Goal: Task Accomplishment & Management: Manage account settings

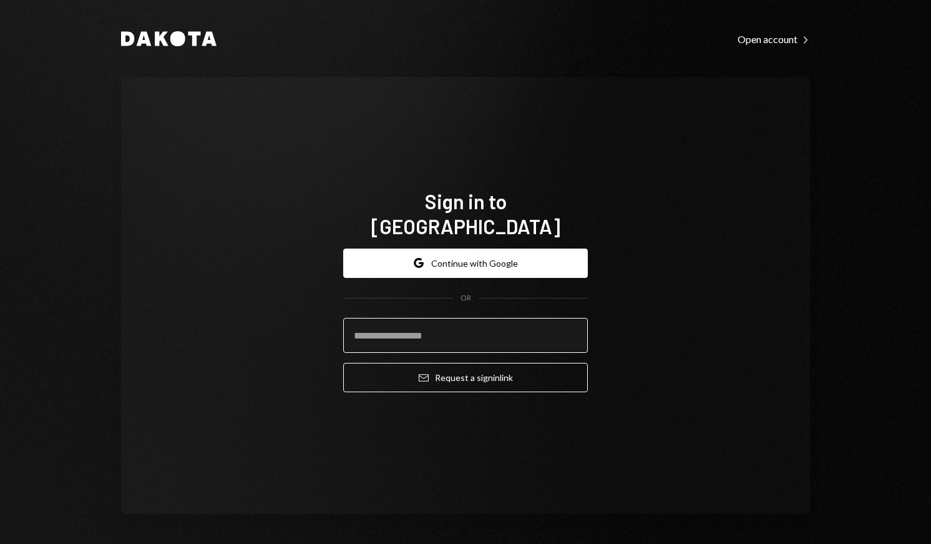
click at [424, 320] on input "email" at bounding box center [465, 335] width 245 height 35
click at [573, 326] on input "email" at bounding box center [465, 335] width 245 height 35
click at [496, 318] on input "email" at bounding box center [465, 335] width 245 height 35
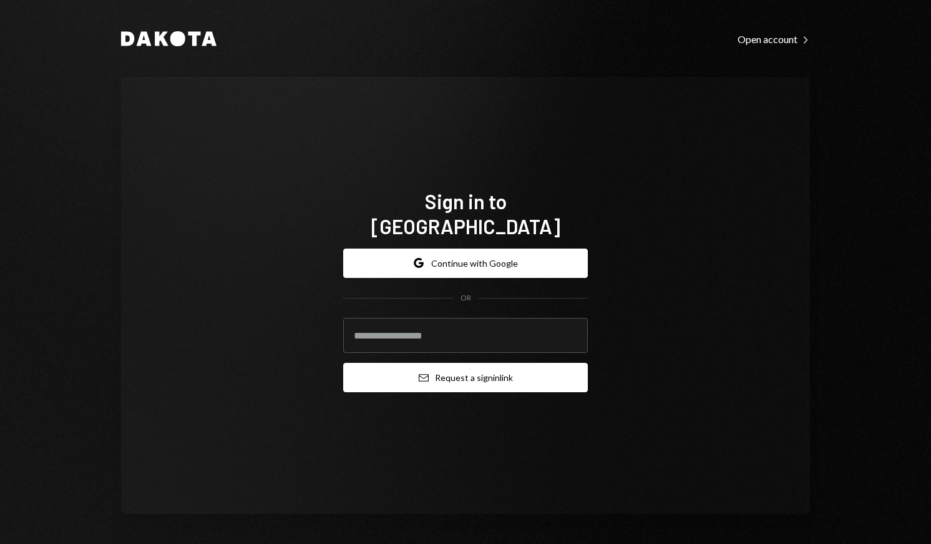
paste input "**********"
type input "**********"
click at [494, 373] on button "Email Request a sign in link" at bounding box center [465, 377] width 245 height 29
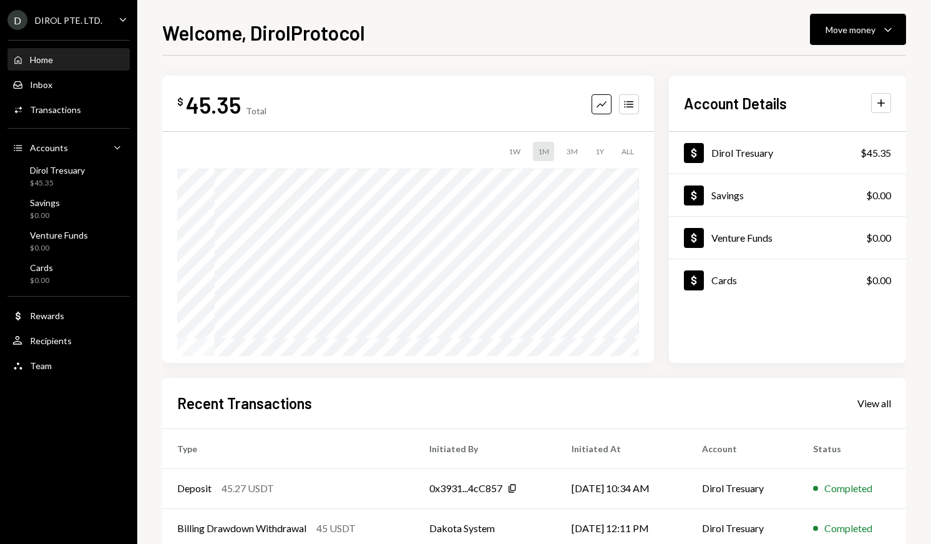
click at [71, 327] on div "Home Home Inbox Inbox Activities Transactions Accounts Accounts Caret Down Diro…" at bounding box center [68, 205] width 137 height 346
click at [109, 10] on div "D DIROL PTE. LTD. Caret Down" at bounding box center [68, 20] width 137 height 20
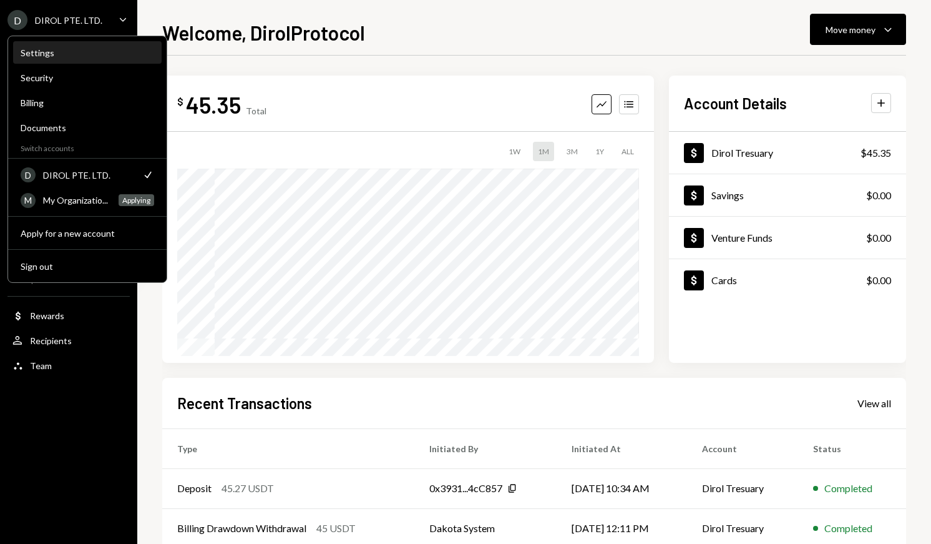
click at [82, 53] on div "Settings" at bounding box center [88, 52] width 134 height 11
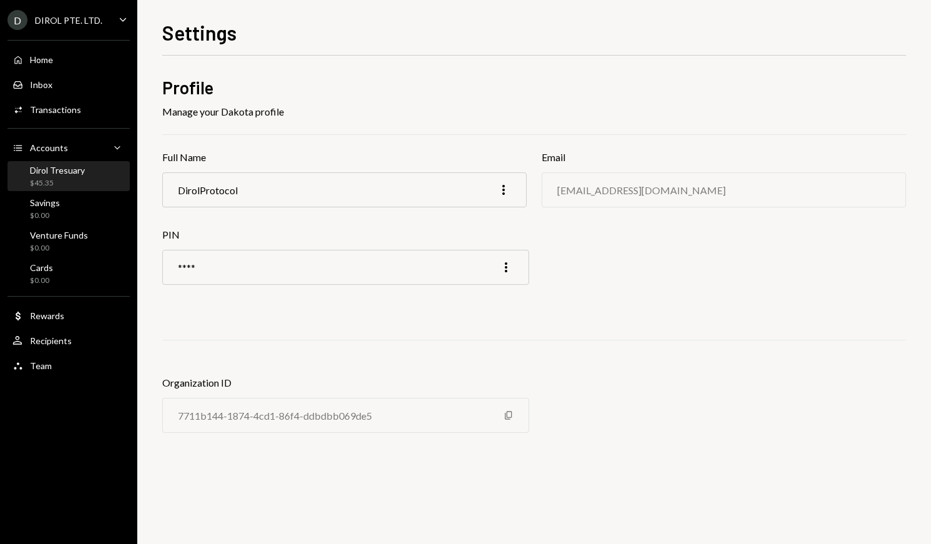
click at [65, 175] on div "Dirol Tresuary $45.35" at bounding box center [57, 177] width 55 height 24
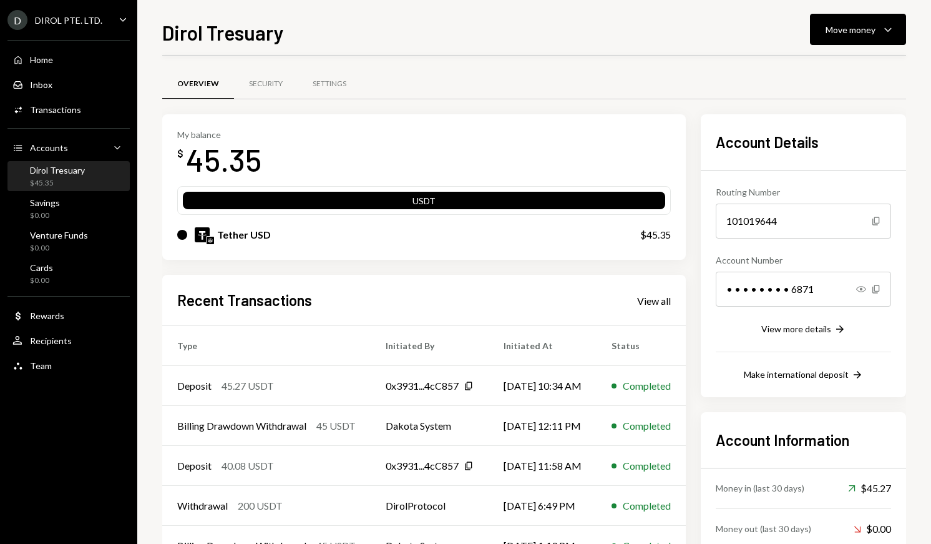
scroll to position [76, 0]
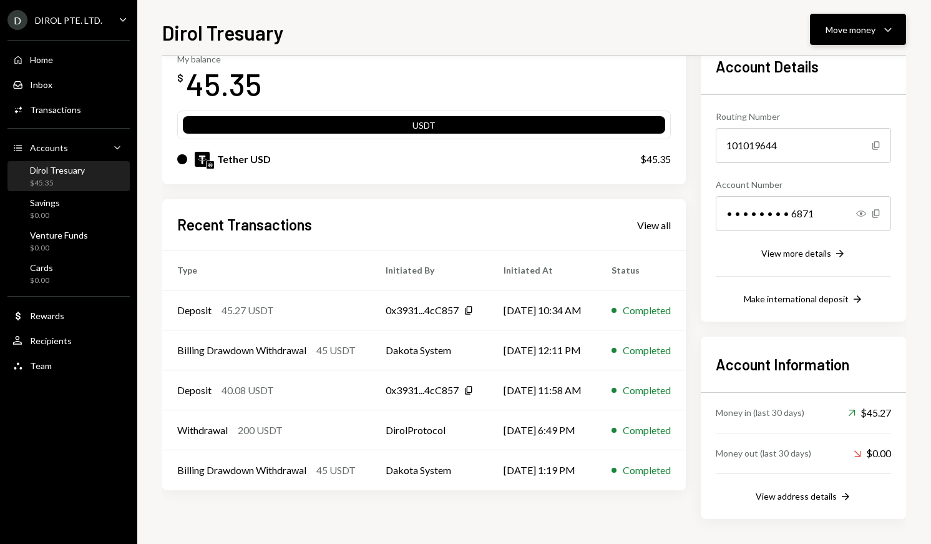
click at [865, 26] on div "Move money" at bounding box center [851, 29] width 50 height 13
click at [62, 76] on div "Inbox Inbox" at bounding box center [68, 84] width 112 height 21
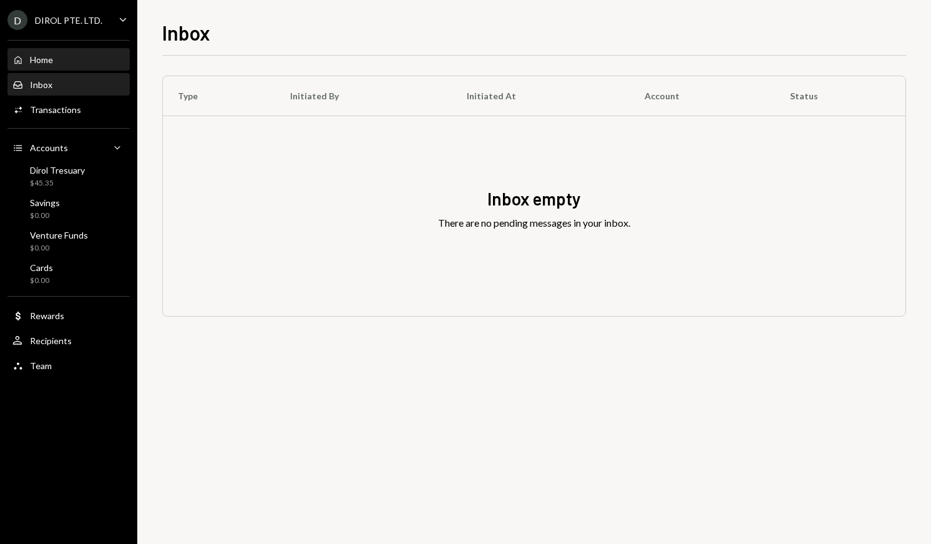
click at [64, 64] on div "Home Home" at bounding box center [68, 59] width 112 height 11
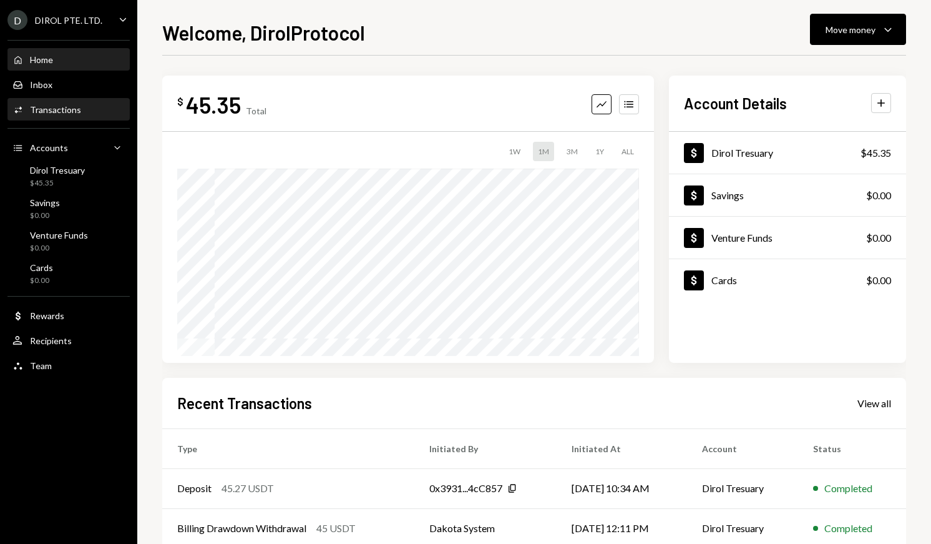
click at [66, 113] on div "Transactions" at bounding box center [55, 109] width 51 height 11
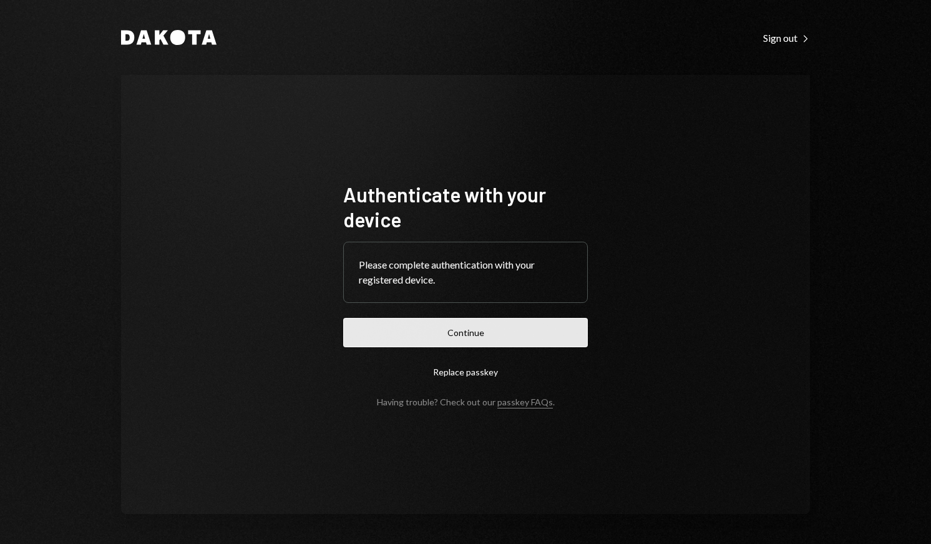
click at [391, 328] on button "Continue" at bounding box center [465, 332] width 245 height 29
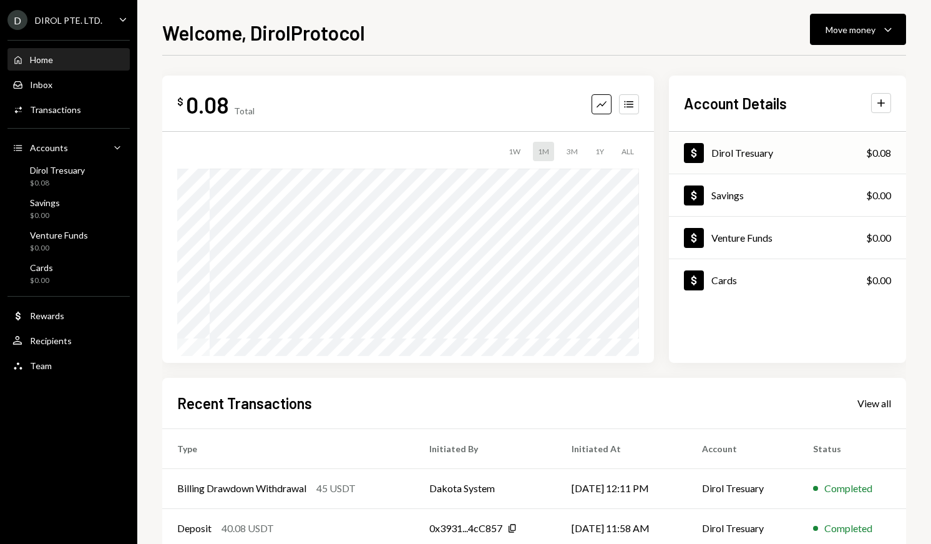
click at [736, 142] on div "Dollar Dirol Tresuary $0.08" at bounding box center [787, 153] width 237 height 41
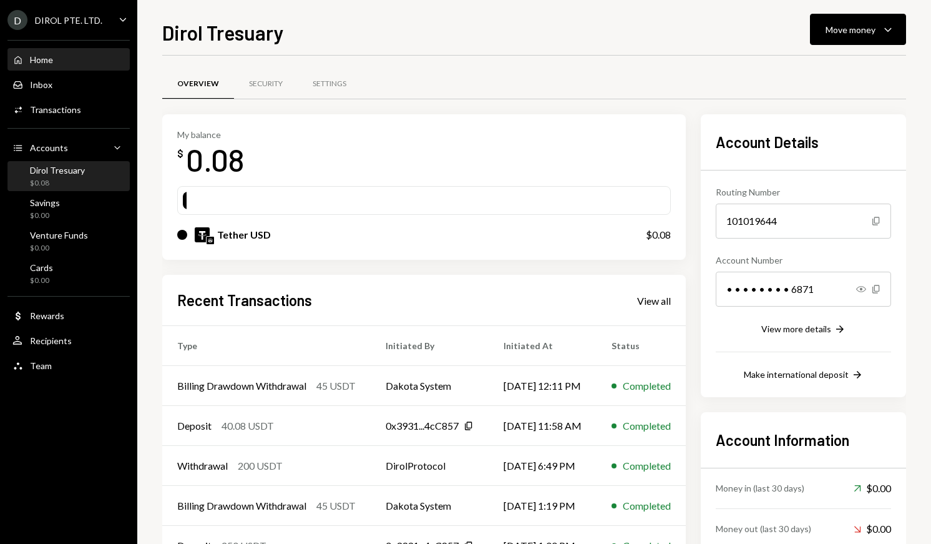
click at [67, 64] on div "Home Home" at bounding box center [68, 59] width 112 height 11
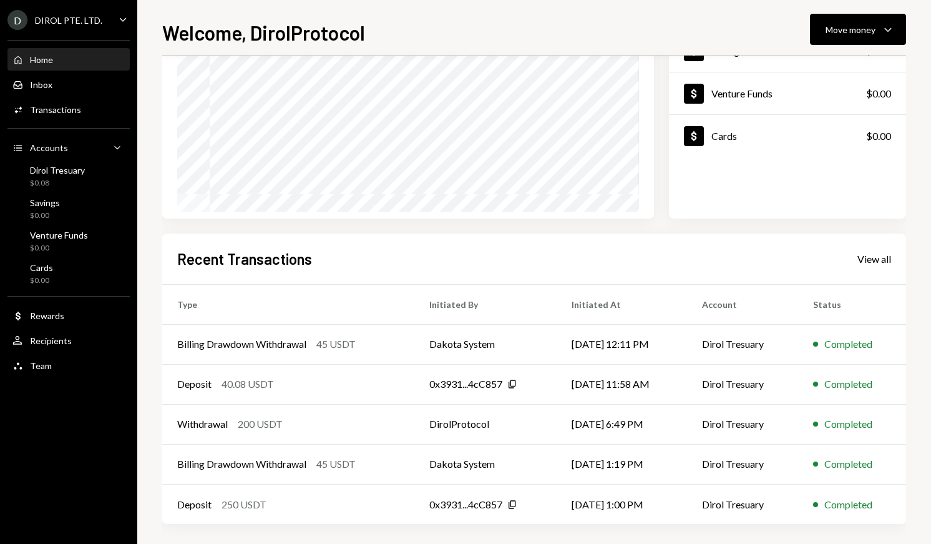
scroll to position [149, 0]
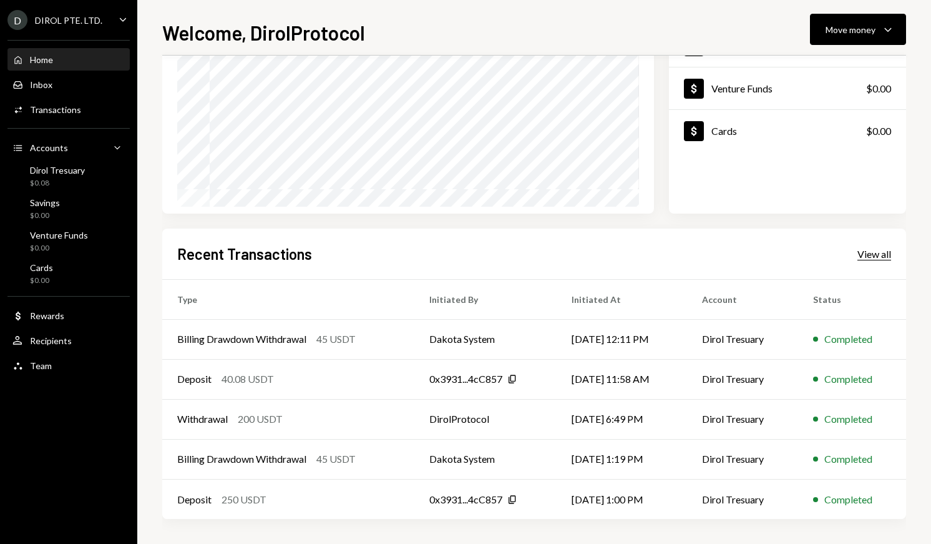
click at [872, 257] on div "View all" at bounding box center [874, 254] width 34 height 12
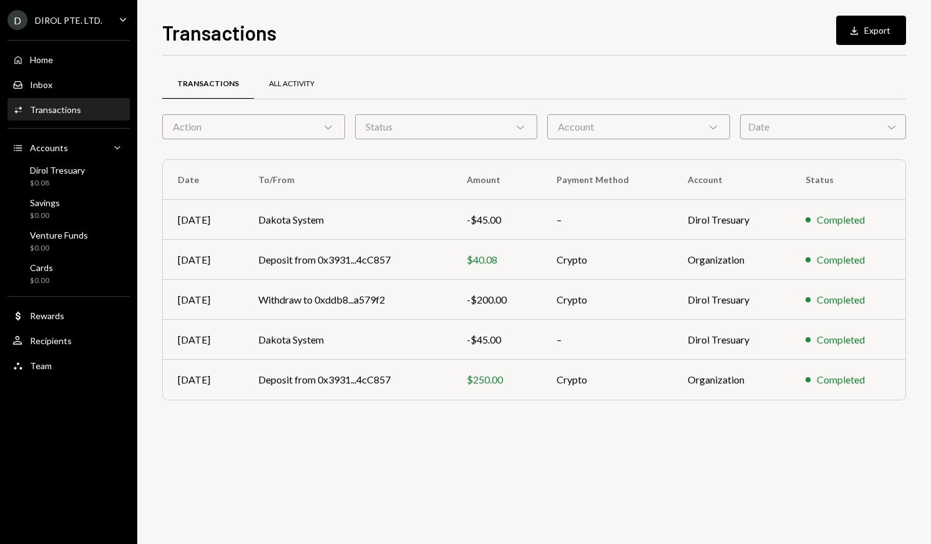
click at [290, 75] on div "All Activity" at bounding box center [292, 84] width 76 height 30
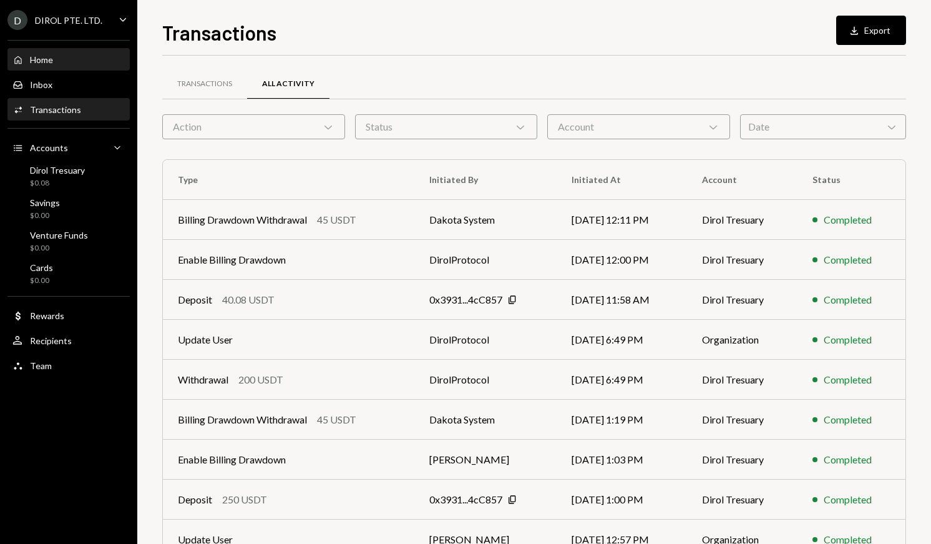
click at [90, 57] on div "Home Home" at bounding box center [68, 59] width 112 height 11
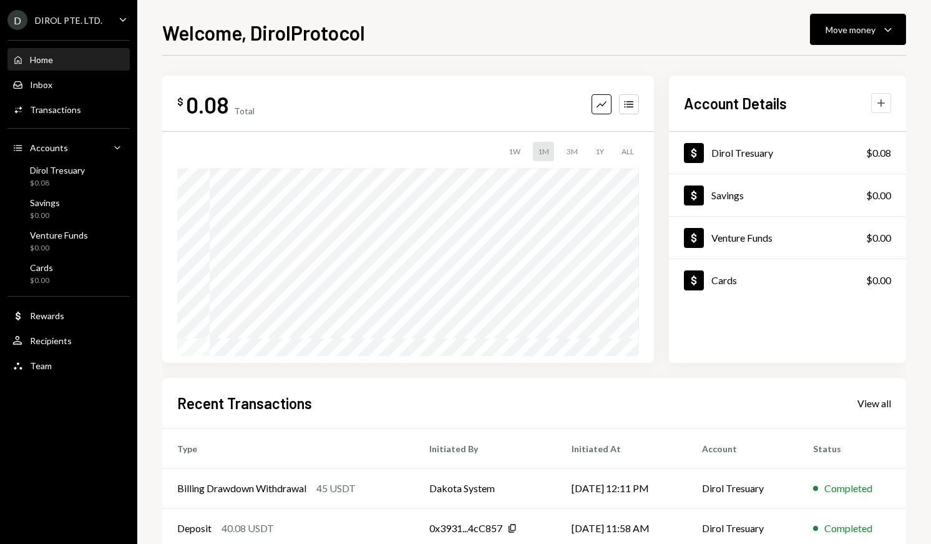
click at [887, 109] on button "Plus" at bounding box center [881, 103] width 20 height 20
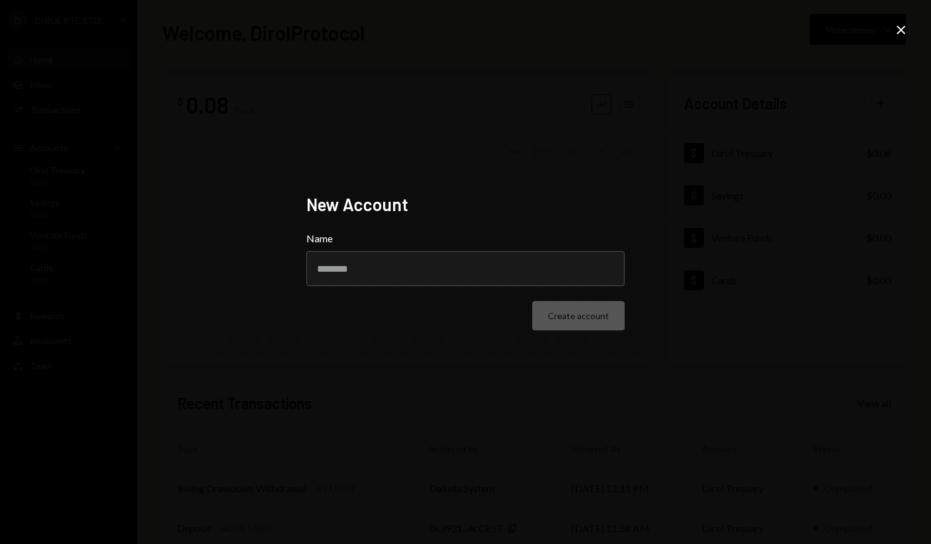
click at [446, 286] on form "Name Create account" at bounding box center [465, 280] width 318 height 99
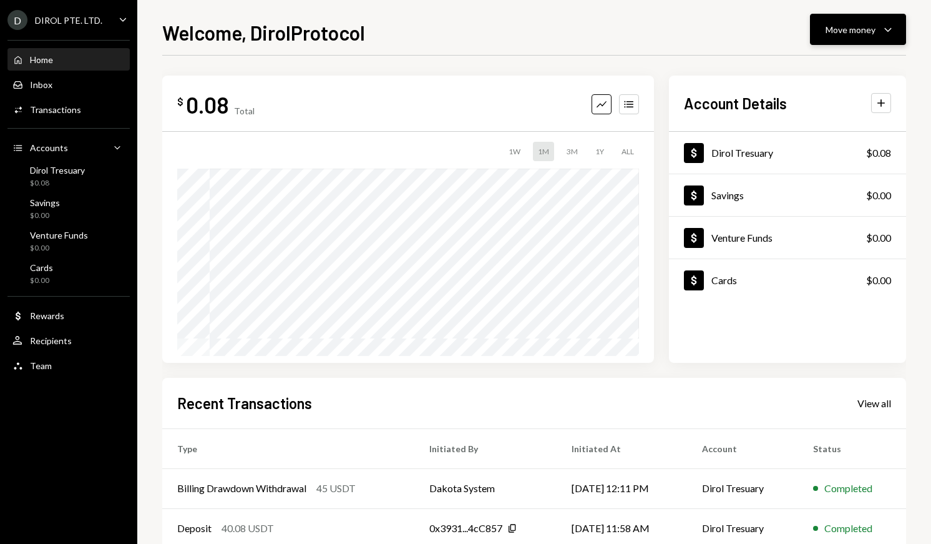
click at [870, 36] on div "Move money Caret Down" at bounding box center [858, 29] width 65 height 15
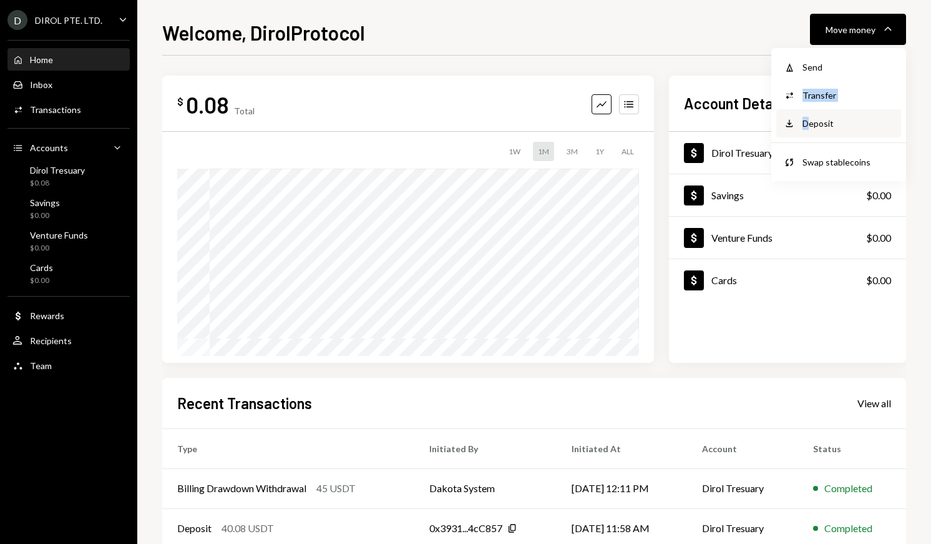
drag, startPoint x: 833, startPoint y: 68, endPoint x: 811, endPoint y: 121, distance: 57.6
click at [811, 122] on div "Withdraw Send Convert Transfer Deposit Deposit Swap Swap stablecoins" at bounding box center [838, 114] width 135 height 133
click at [811, 121] on div "Deposit" at bounding box center [848, 123] width 91 height 13
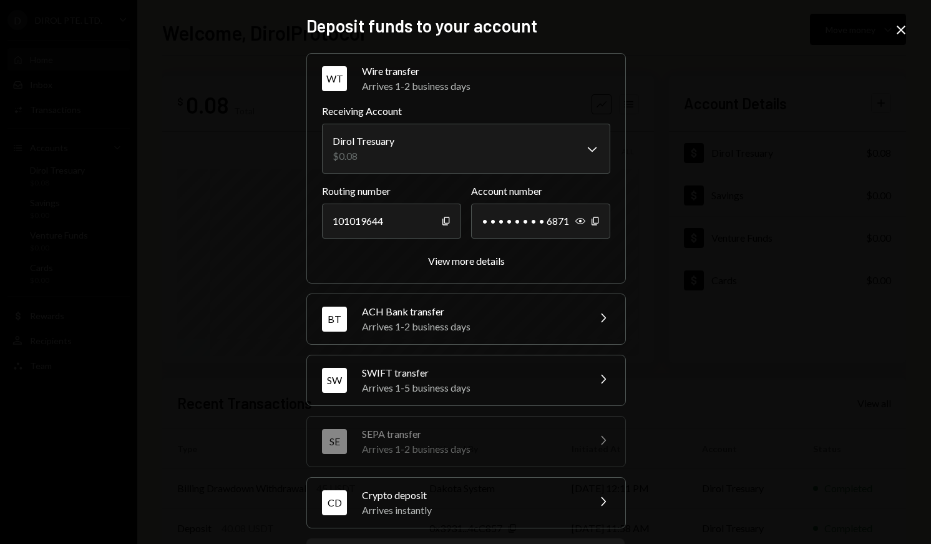
scroll to position [64, 0]
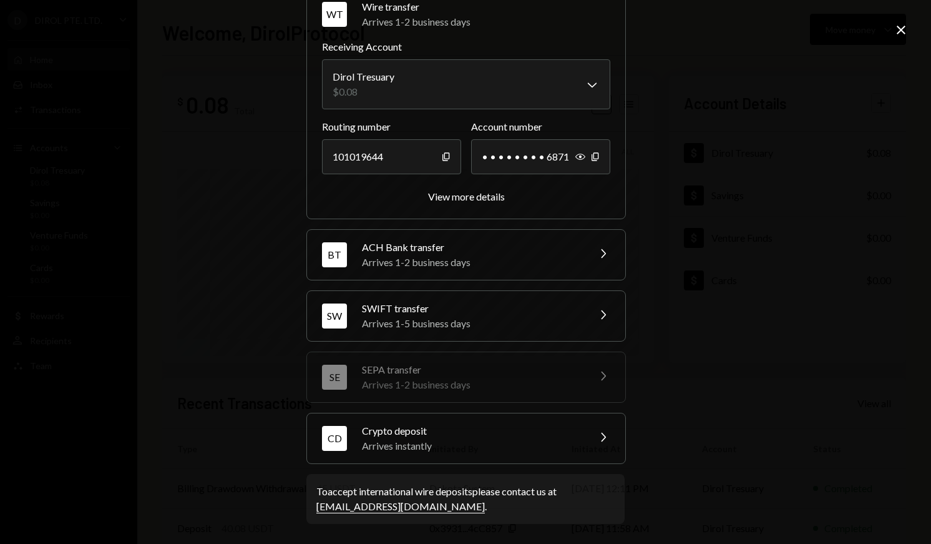
click at [432, 422] on div "CD Crypto deposit Arrives instantly Chevron Right" at bounding box center [466, 438] width 318 height 50
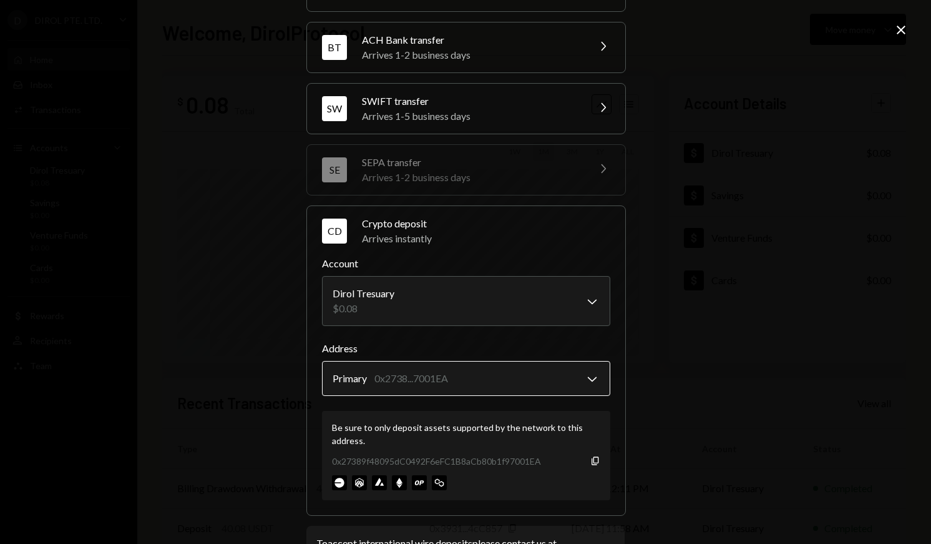
scroll to position [144, 0]
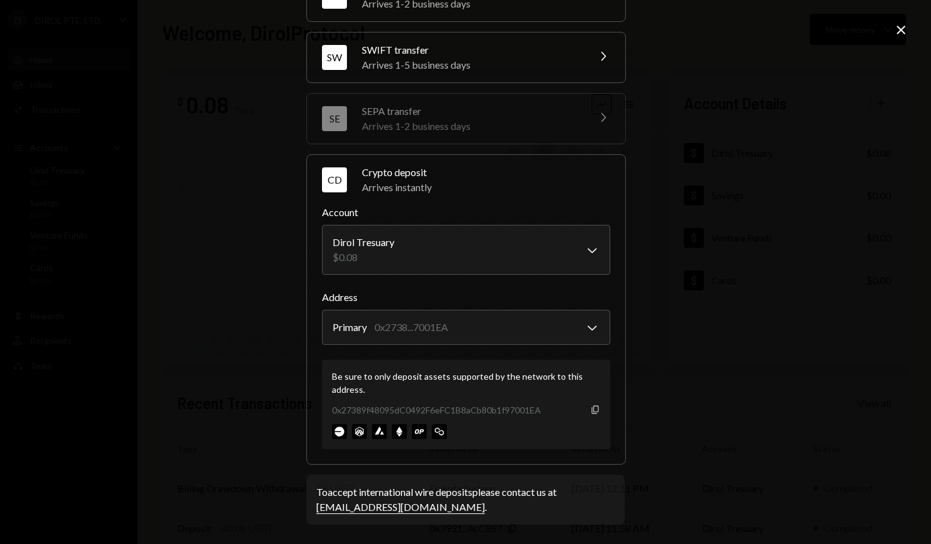
click at [595, 406] on icon "Copy" at bounding box center [595, 409] width 10 height 10
click at [909, 24] on div "**********" at bounding box center [465, 272] width 931 height 544
click at [899, 31] on icon at bounding box center [901, 30] width 9 height 9
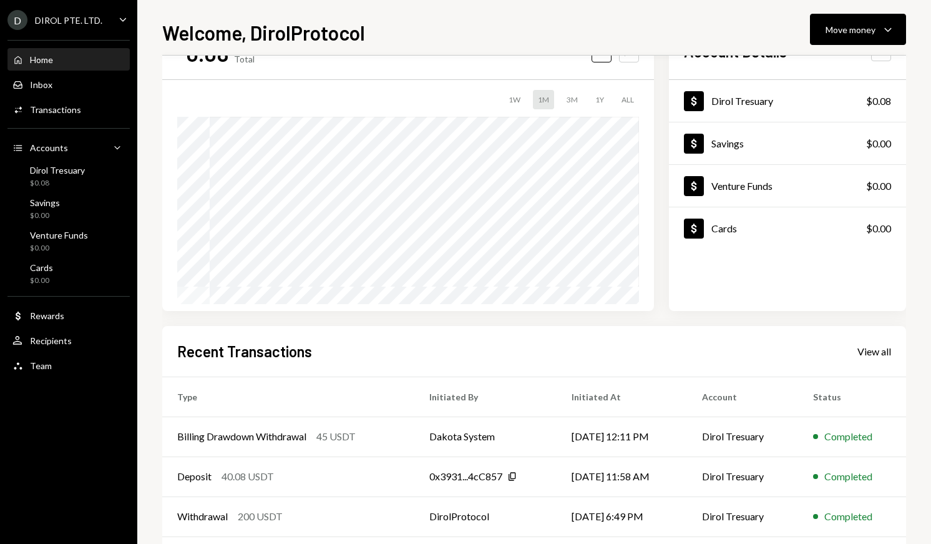
scroll to position [0, 0]
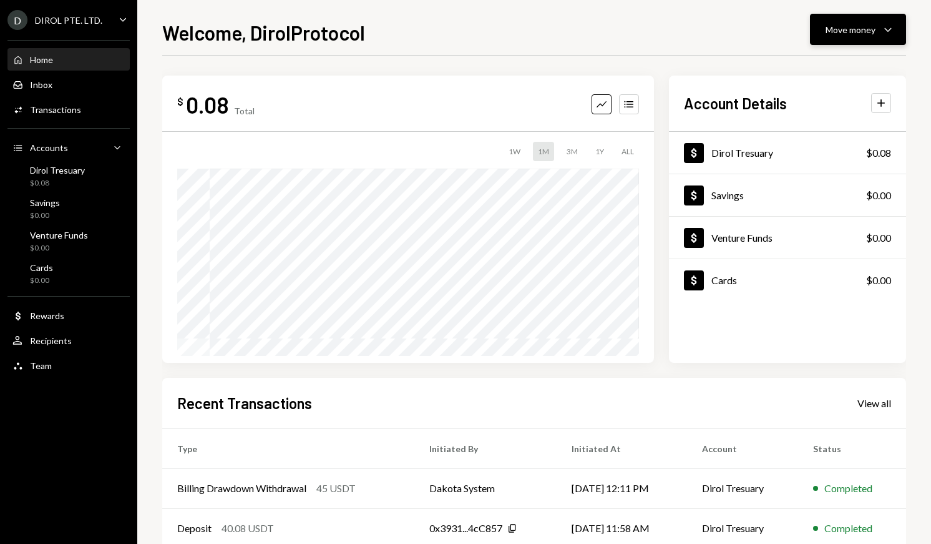
click at [882, 25] on icon "Caret Down" at bounding box center [888, 29] width 15 height 15
click at [798, 135] on div "Deposit Deposit" at bounding box center [838, 123] width 125 height 28
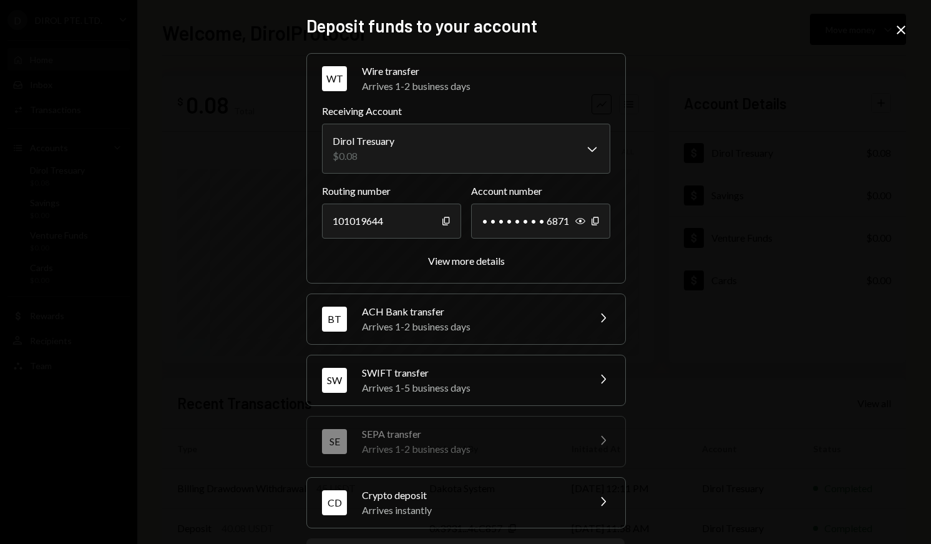
click at [568, 492] on div "Crypto deposit" at bounding box center [471, 494] width 218 height 15
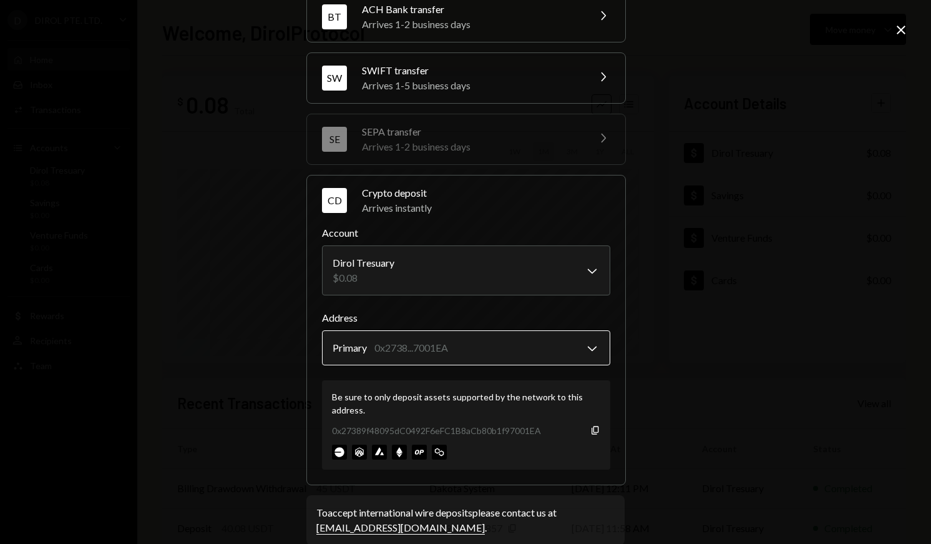
scroll to position [144, 0]
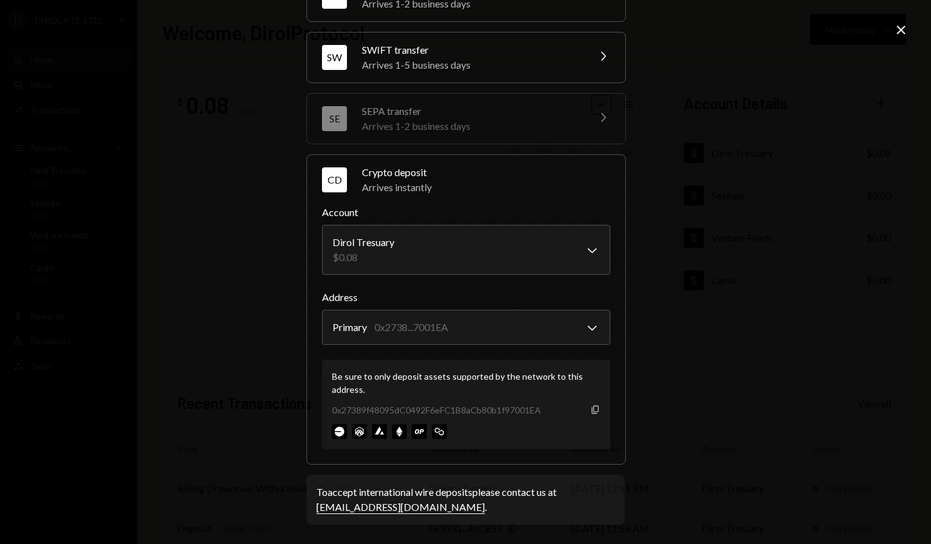
click at [592, 407] on icon "button" at bounding box center [595, 409] width 7 height 8
click at [744, 351] on div "**********" at bounding box center [465, 272] width 931 height 544
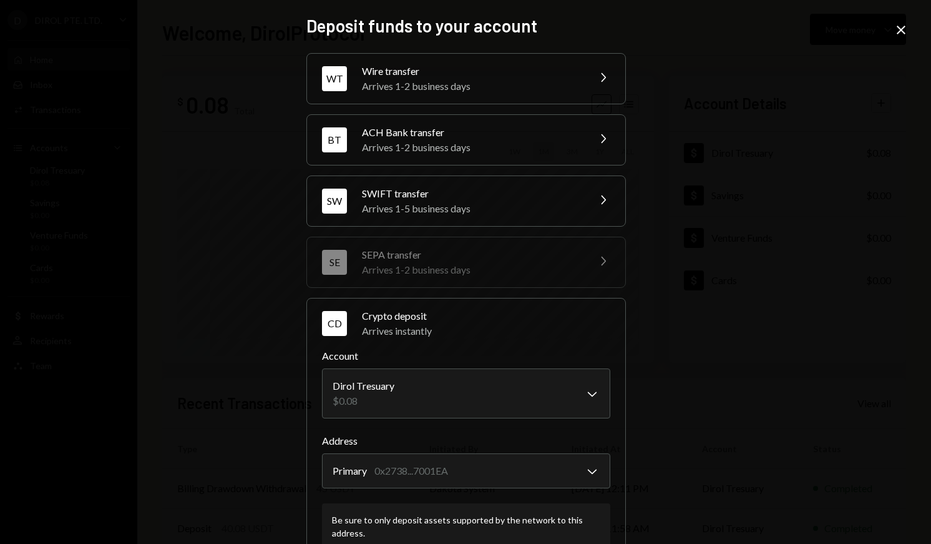
click at [901, 29] on icon at bounding box center [901, 30] width 9 height 9
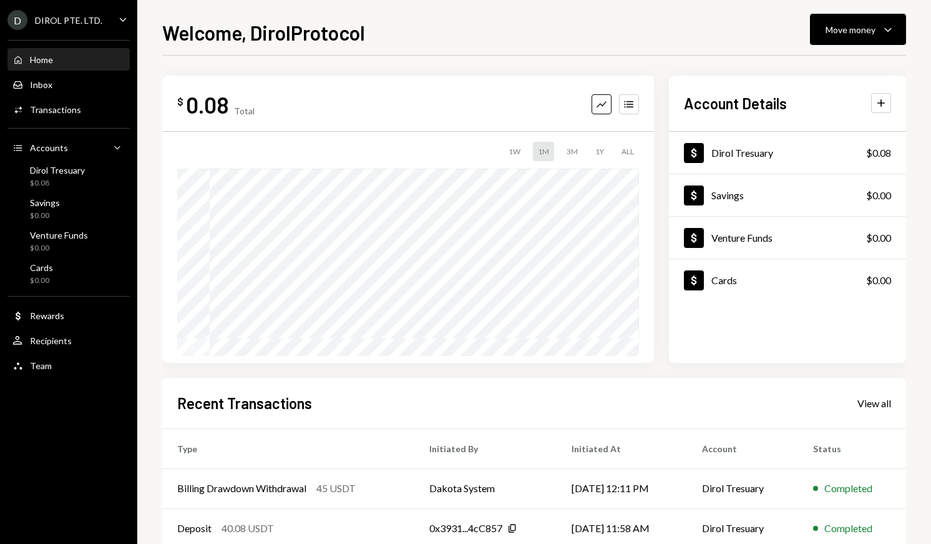
click at [101, 29] on div "D DIROL PTE. LTD. Caret Down" at bounding box center [68, 20] width 137 height 20
click at [281, 152] on div "1W 1M 3M 1Y ALL" at bounding box center [408, 151] width 462 height 19
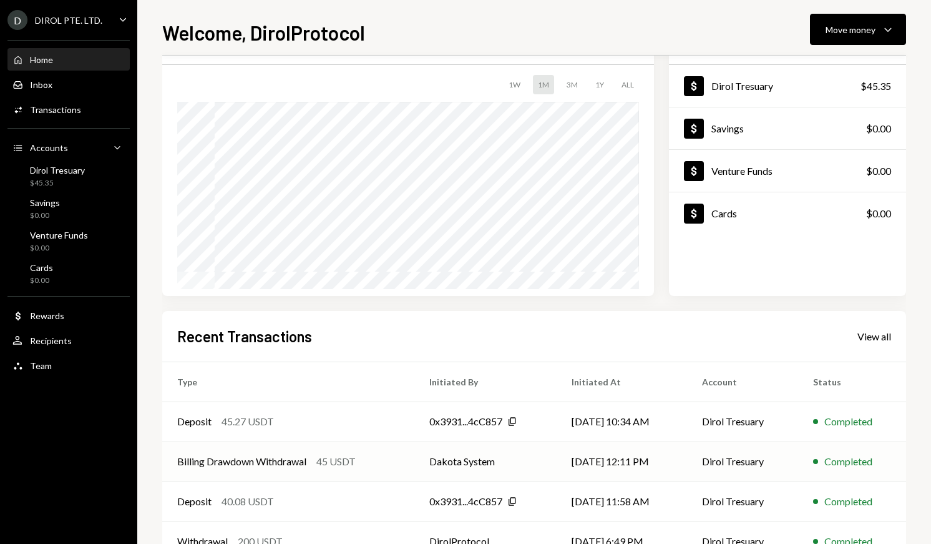
click at [300, 468] on div "Billing Drawdown Withdrawal" at bounding box center [241, 461] width 129 height 15
click at [300, 457] on div "Billing Drawdown Withdrawal" at bounding box center [241, 461] width 129 height 15
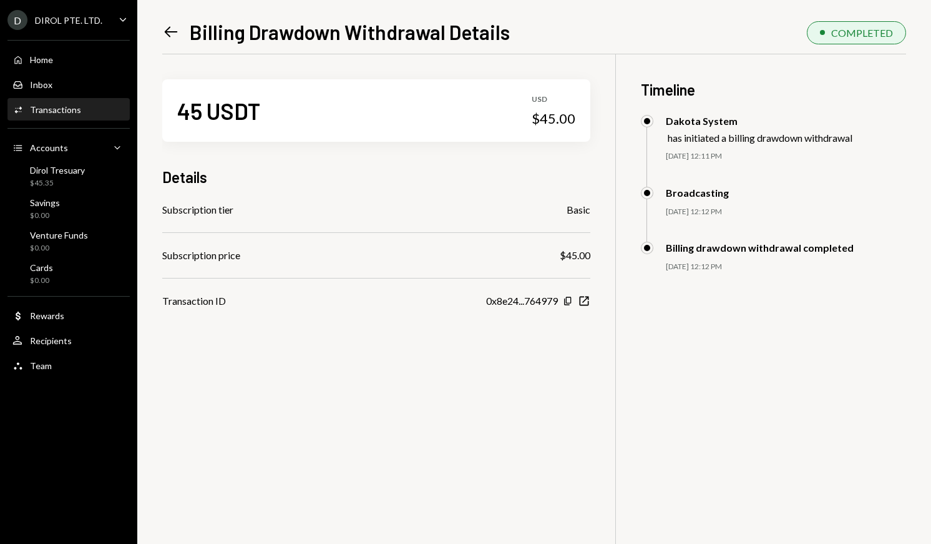
click at [175, 29] on icon "Left Arrow" at bounding box center [170, 31] width 17 height 17
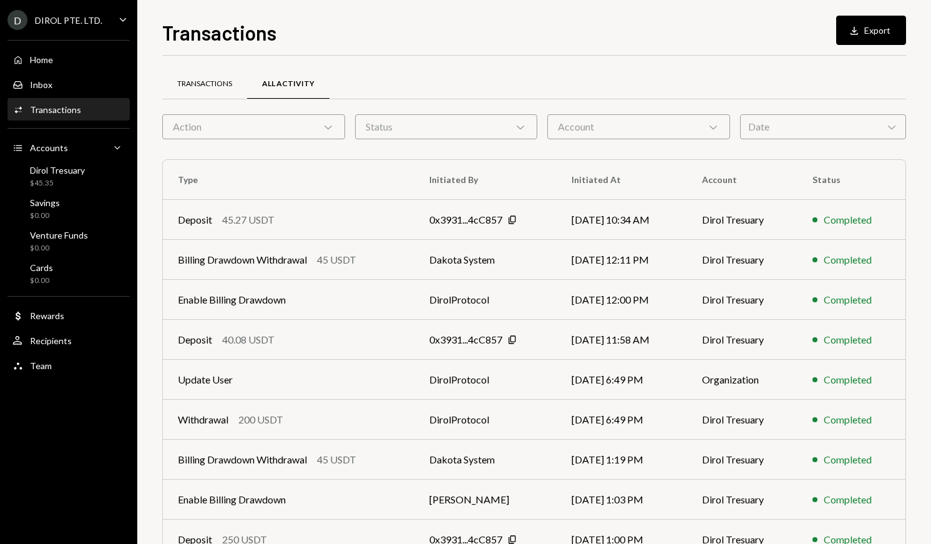
click at [209, 91] on div "Transactions" at bounding box center [204, 84] width 85 height 30
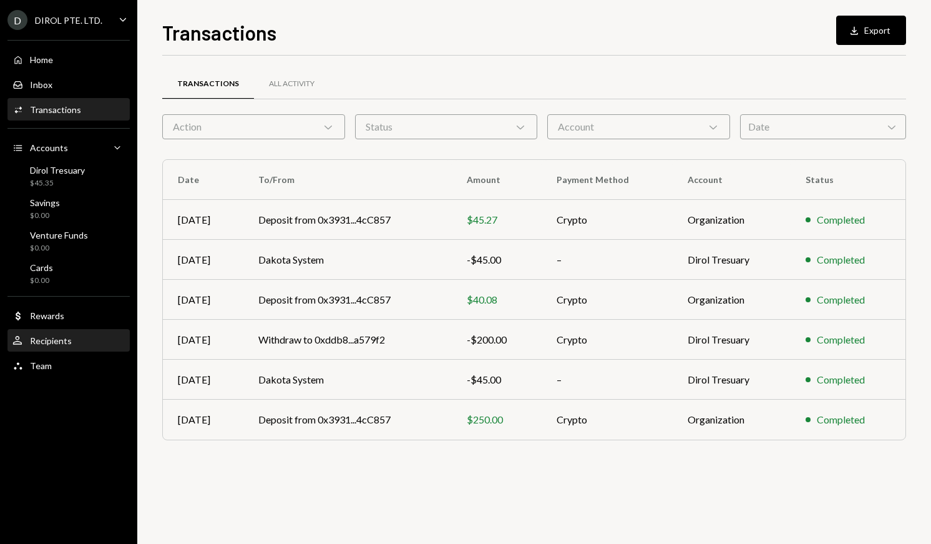
click at [75, 334] on div "User Recipients" at bounding box center [68, 340] width 112 height 21
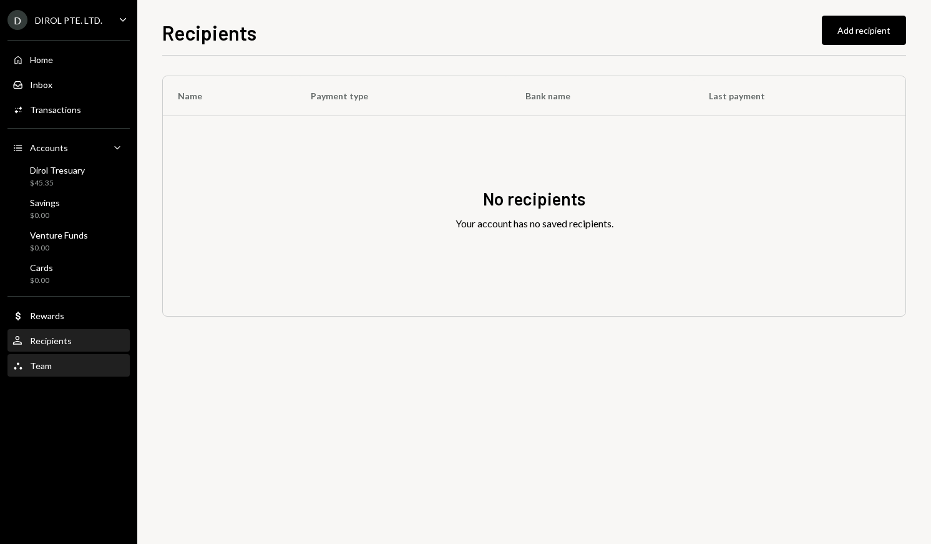
click at [66, 360] on div "Team Team" at bounding box center [68, 365] width 112 height 11
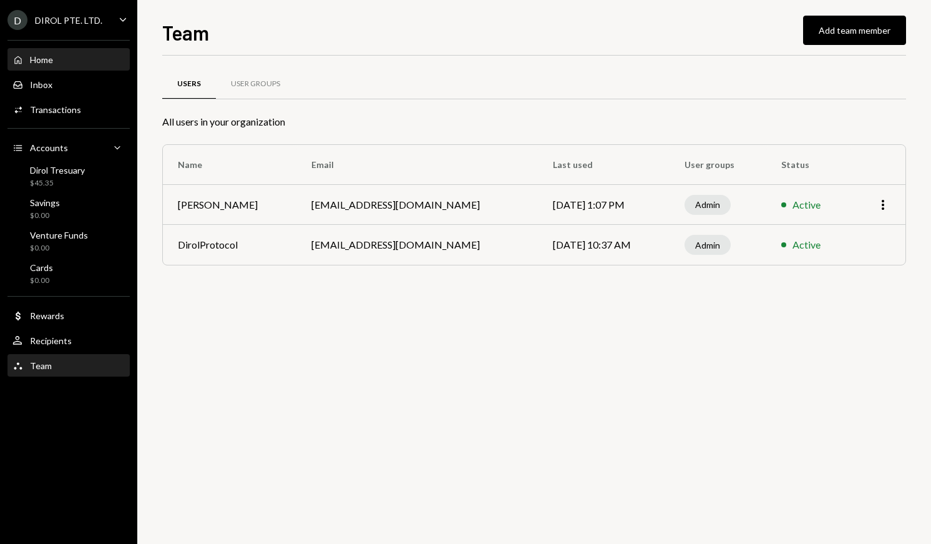
click at [81, 65] on div "Home Home" at bounding box center [68, 59] width 112 height 21
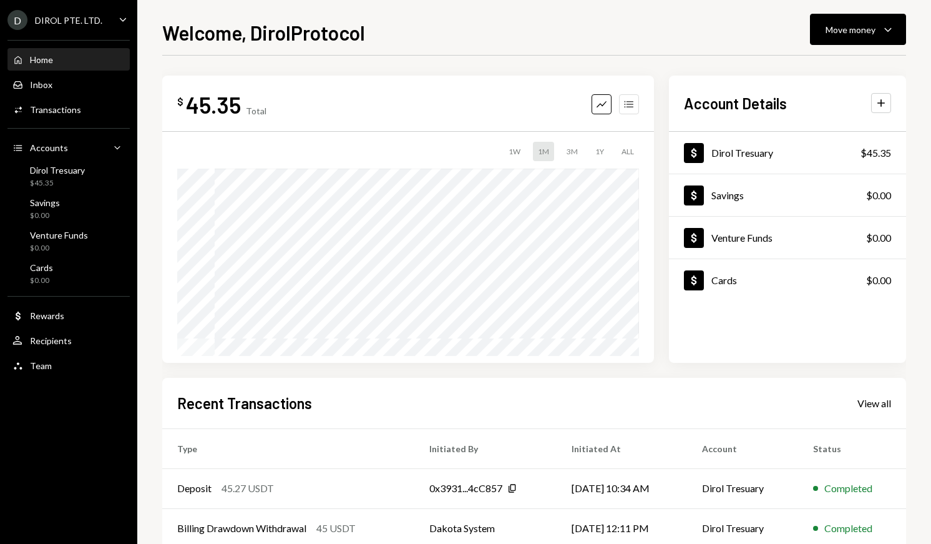
click at [636, 100] on button "Accounts" at bounding box center [629, 104] width 20 height 20
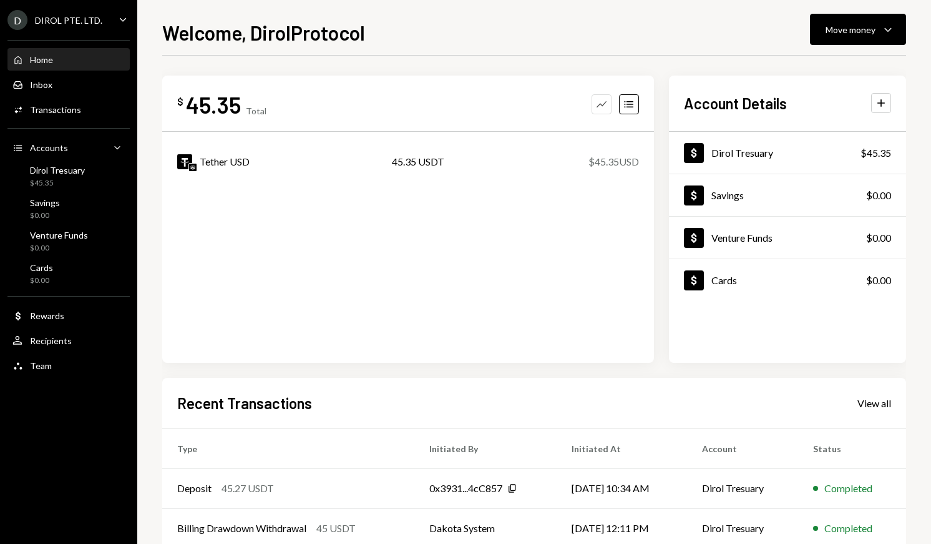
click at [603, 104] on icon "Graph" at bounding box center [601, 104] width 12 height 12
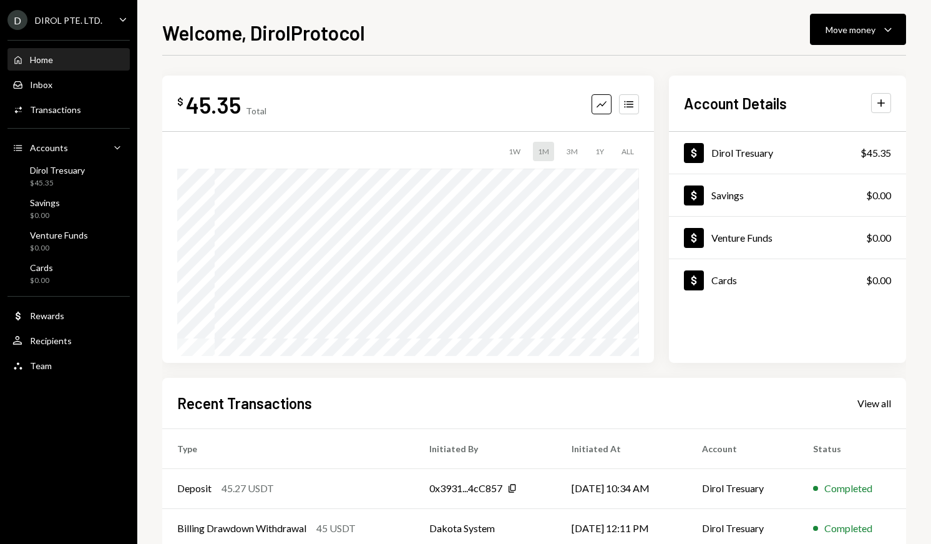
click at [87, 15] on div "DIROL PTE. LTD." at bounding box center [68, 20] width 67 height 11
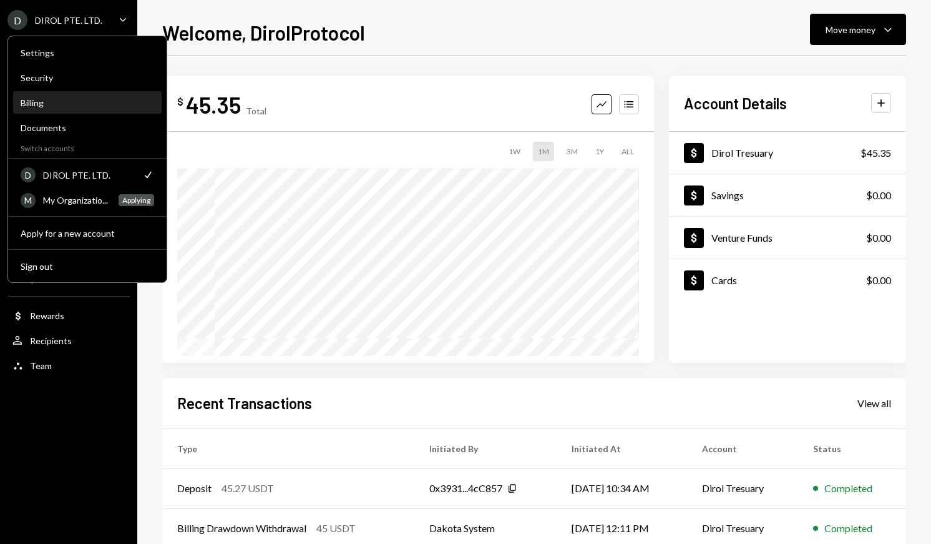
click at [63, 104] on div "Billing" at bounding box center [88, 102] width 134 height 11
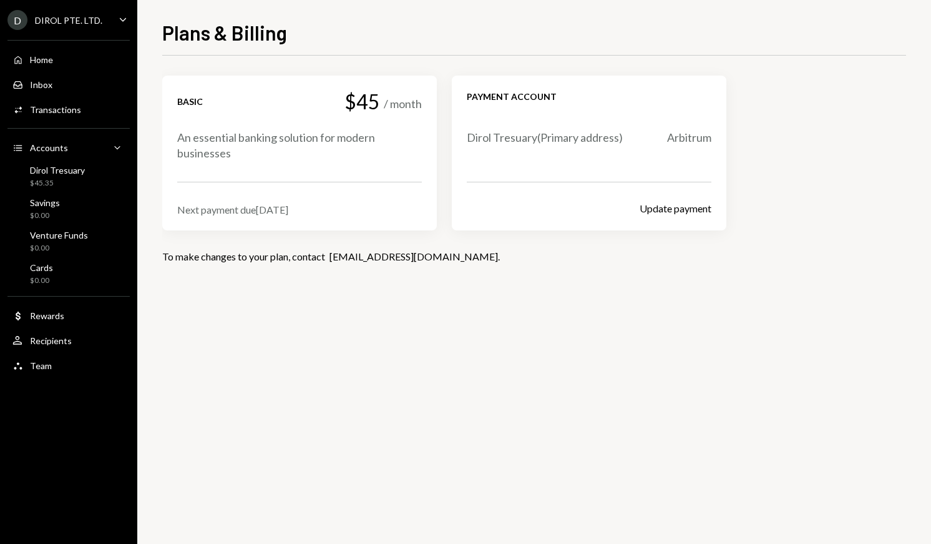
click at [246, 109] on div "Basic $45 / month" at bounding box center [299, 101] width 245 height 22
click at [369, 96] on div "$45" at bounding box center [362, 101] width 36 height 22
click at [274, 207] on div "Next payment due Sep 28, 2025" at bounding box center [299, 209] width 245 height 12
click at [381, 136] on div "An essential banking solution for modern businesses" at bounding box center [299, 145] width 245 height 31
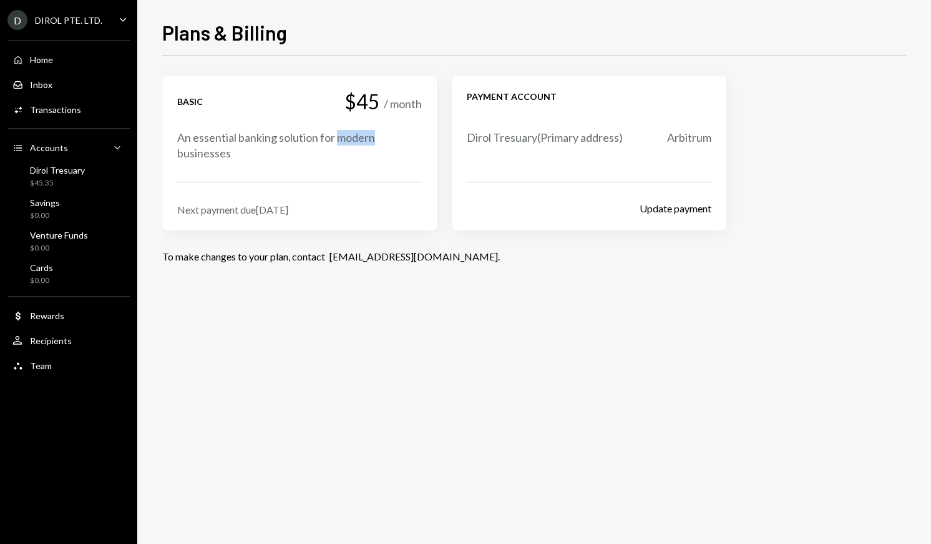
click at [381, 136] on div "An essential banking solution for modern businesses" at bounding box center [299, 145] width 245 height 31
click at [356, 166] on div "Basic $45 / month An essential banking solution for modern businesses Next paym…" at bounding box center [299, 152] width 245 height 125
click at [373, 147] on div "An essential banking solution for modern businesses" at bounding box center [299, 145] width 245 height 31
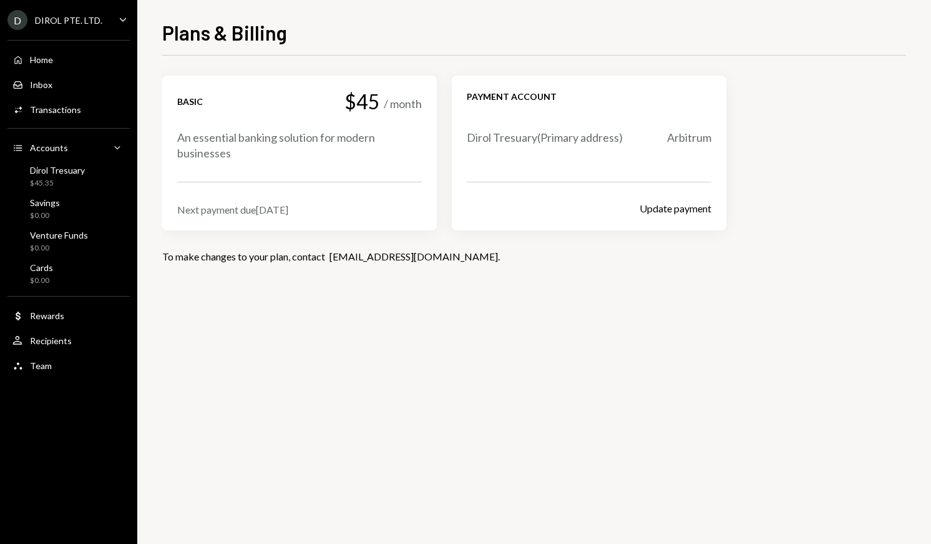
click at [373, 147] on div "An essential banking solution for modern businesses" at bounding box center [299, 145] width 245 height 31
click at [373, 140] on div "An essential banking solution for modern businesses" at bounding box center [299, 145] width 245 height 31
click at [506, 232] on div "Basic $45 / month An essential banking solution for modern businesses Next paym…" at bounding box center [534, 169] width 744 height 187
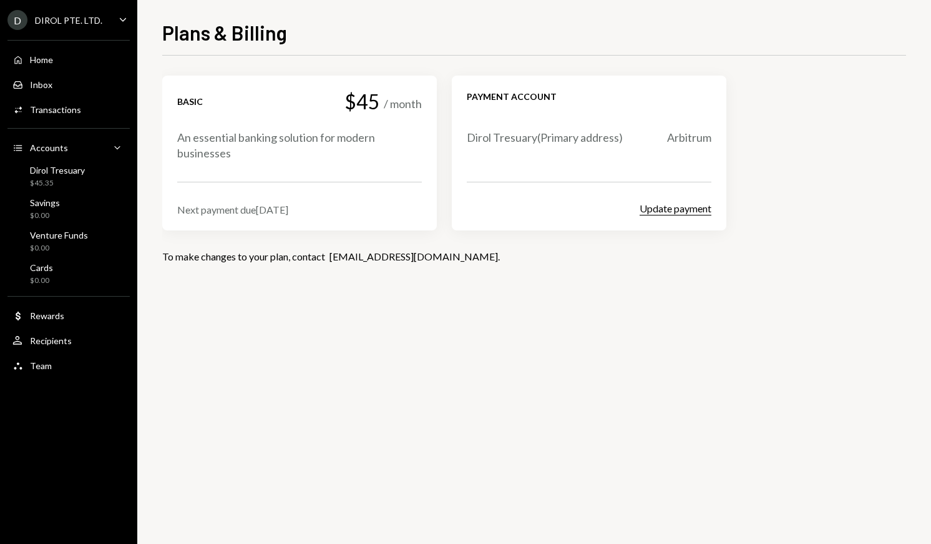
click at [680, 213] on button "Update payment" at bounding box center [676, 208] width 72 height 13
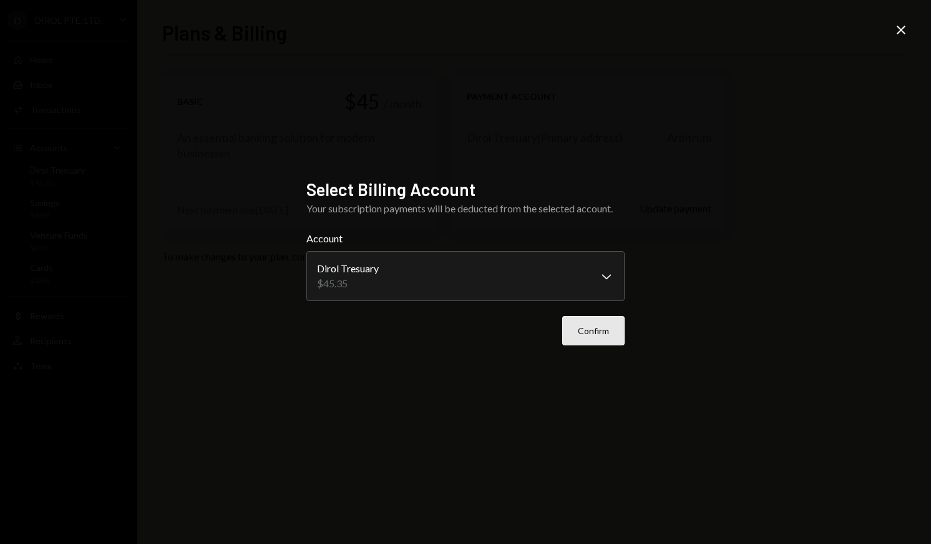
click at [600, 340] on button "Confirm" at bounding box center [593, 330] width 62 height 29
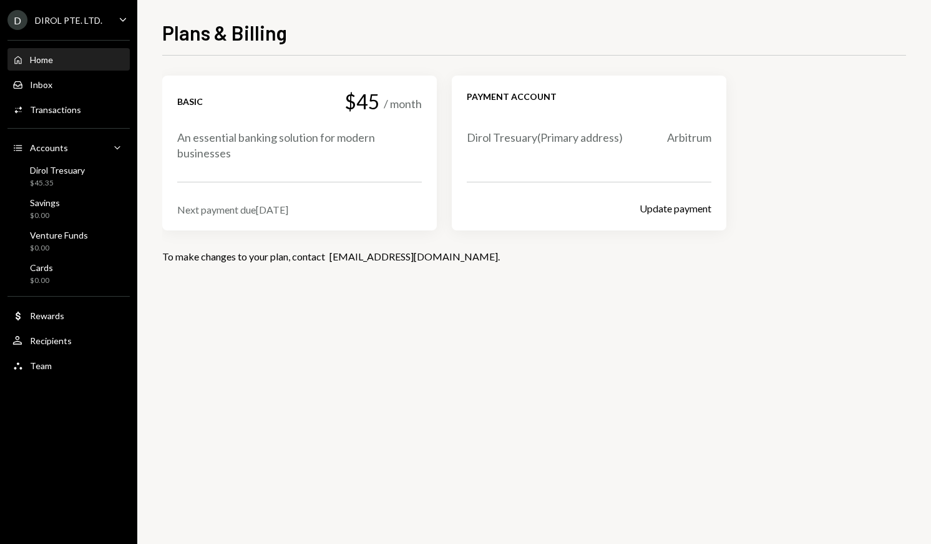
click at [37, 59] on div "Home" at bounding box center [41, 59] width 23 height 11
